Goal: Check status: Check status

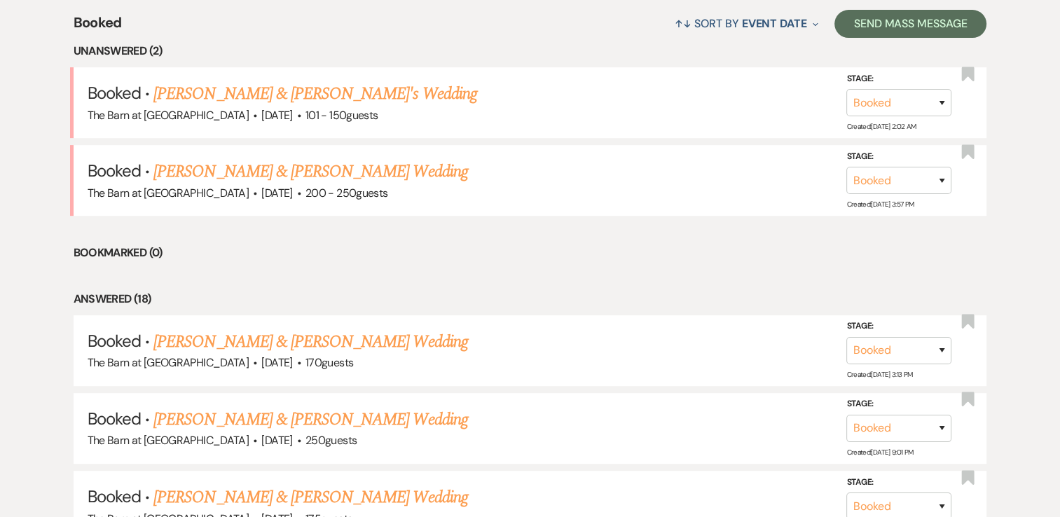
scroll to position [561, 0]
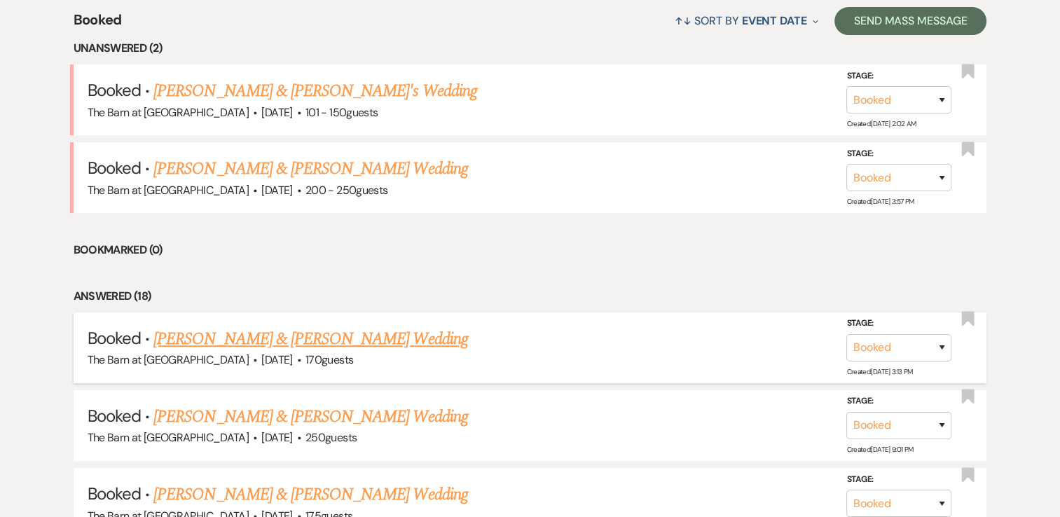
click at [280, 337] on link "[PERSON_NAME] & [PERSON_NAME] Wedding" at bounding box center [310, 338] width 314 height 25
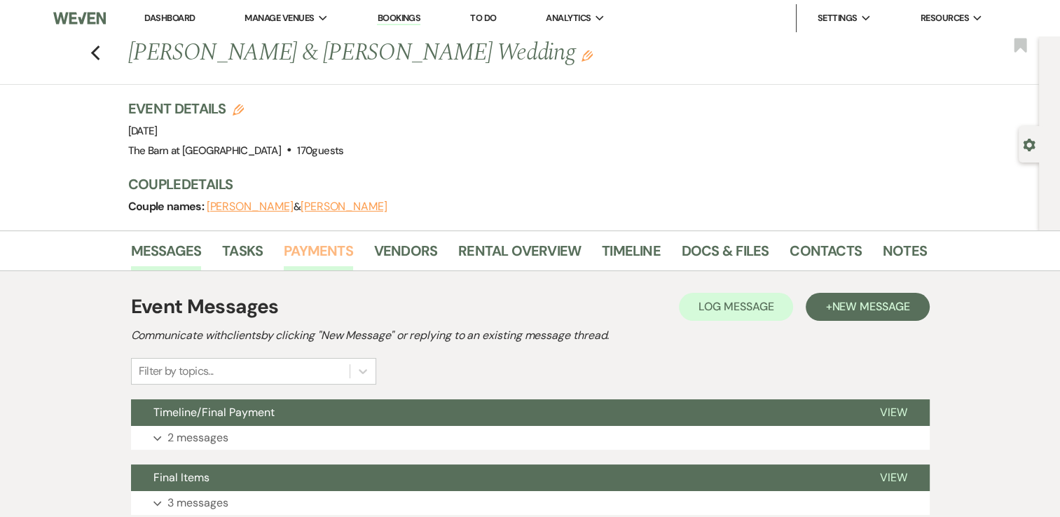
click at [326, 246] on link "Payments" at bounding box center [318, 255] width 69 height 31
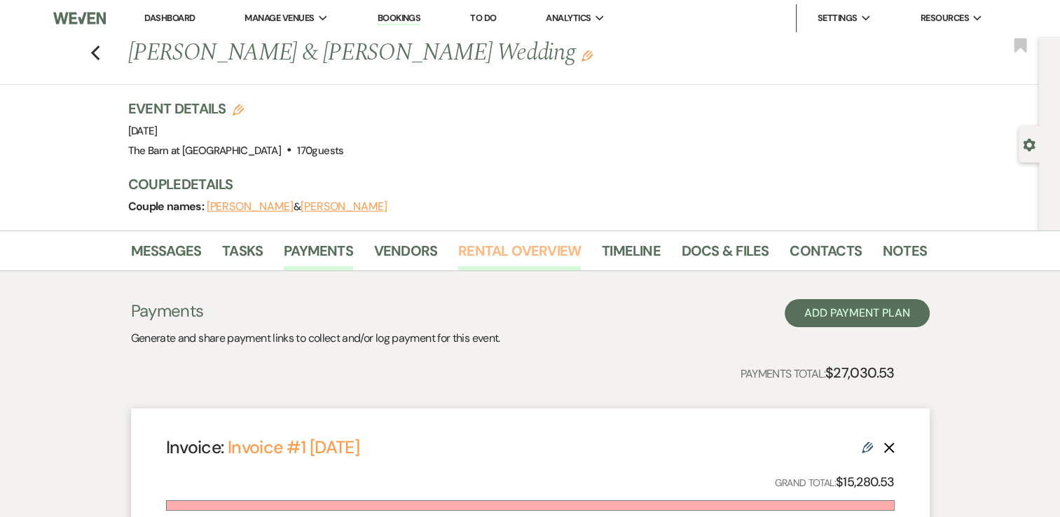
click at [498, 249] on link "Rental Overview" at bounding box center [519, 255] width 123 height 31
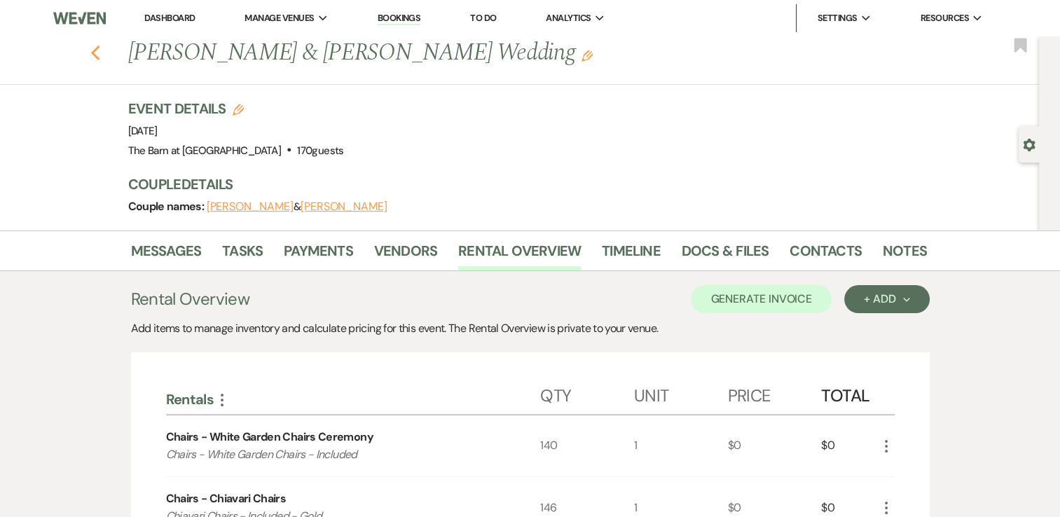
click at [98, 55] on use "button" at bounding box center [94, 53] width 9 height 15
